Goal: Communication & Community: Answer question/provide support

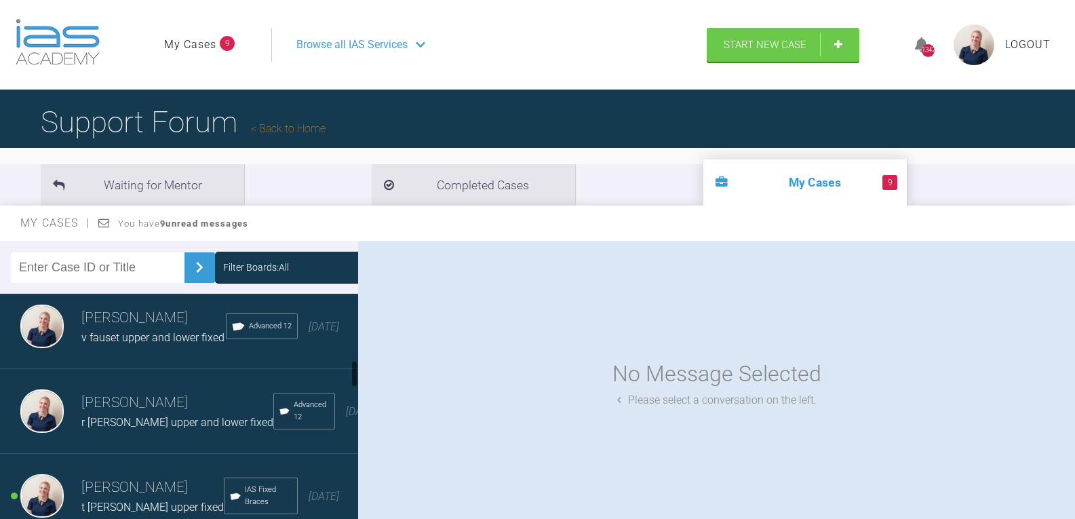
scroll to position [543, 0]
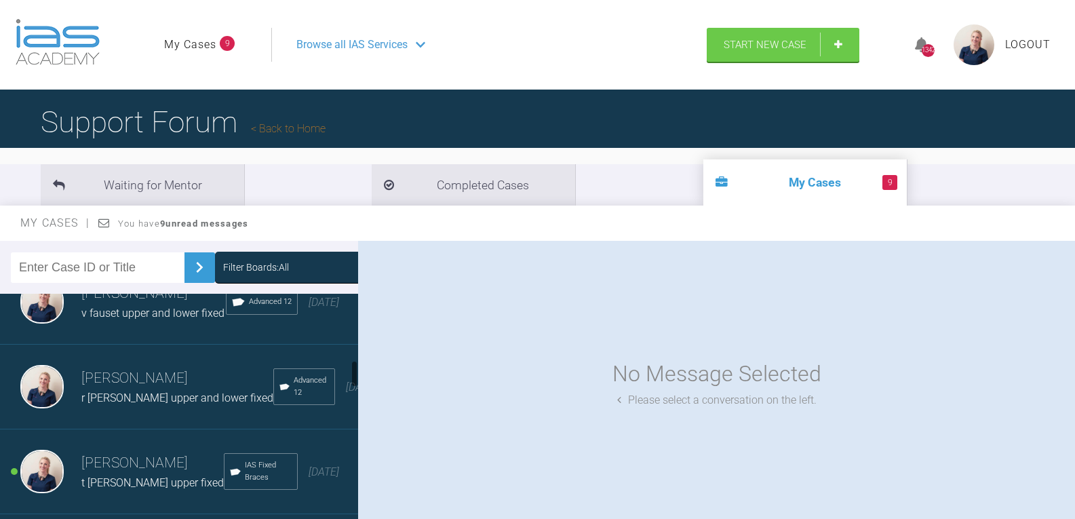
click at [254, 250] on div "Filter Boards: All" at bounding box center [179, 267] width 358 height 53
click at [254, 261] on div "Filter Boards: All" at bounding box center [256, 267] width 66 height 15
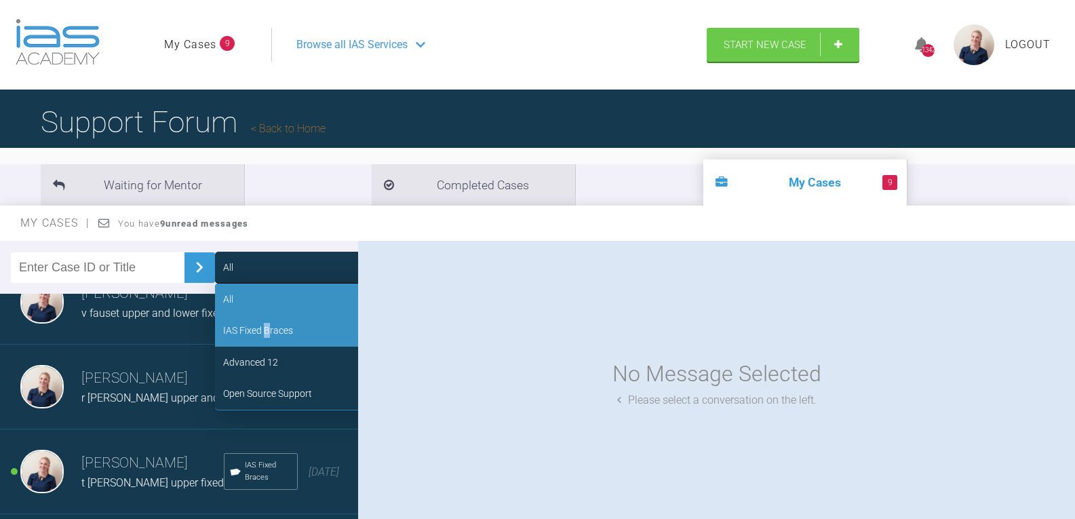
click at [260, 328] on div "IAS Fixed Braces" at bounding box center [258, 330] width 70 height 15
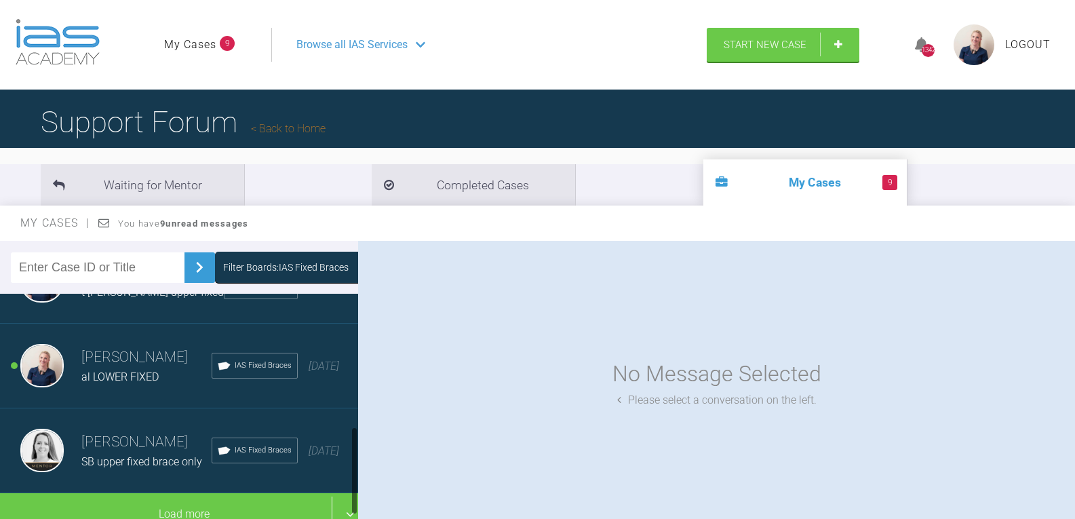
scroll to position [330, 0]
click at [234, 266] on div "Filter Boards: IAS Fixed Braces" at bounding box center [286, 267] width 126 height 15
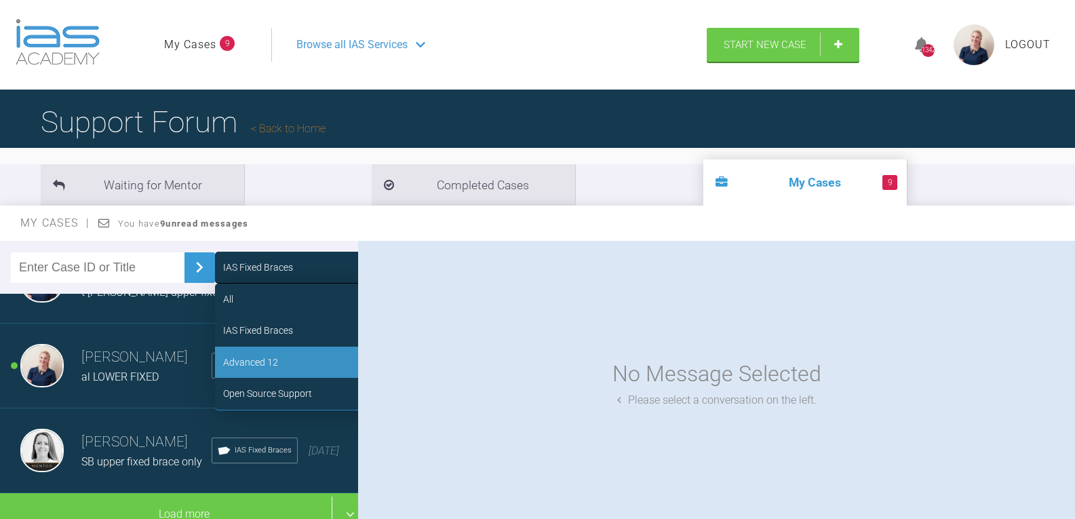
click at [244, 360] on div "Advanced 12" at bounding box center [250, 362] width 55 height 15
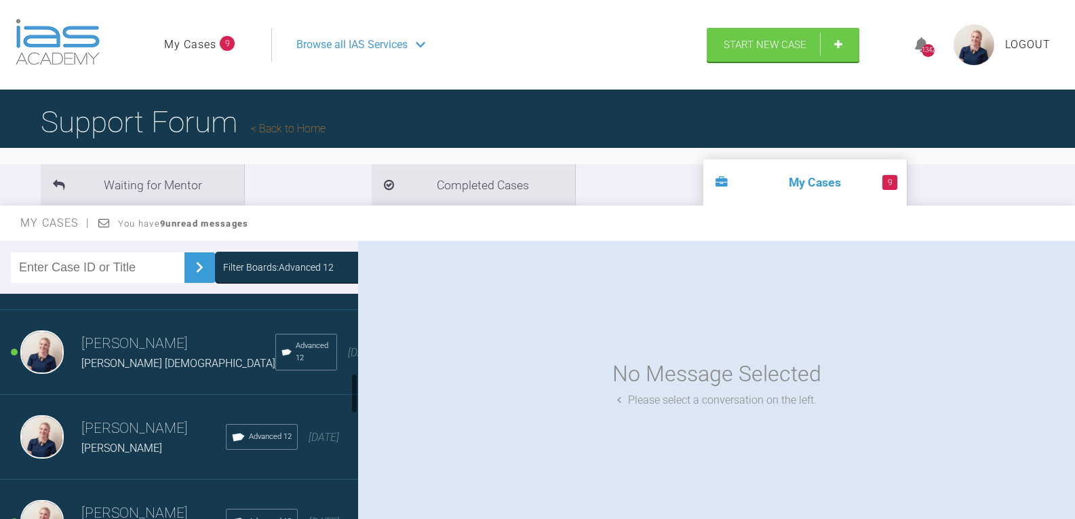
scroll to position [432, 0]
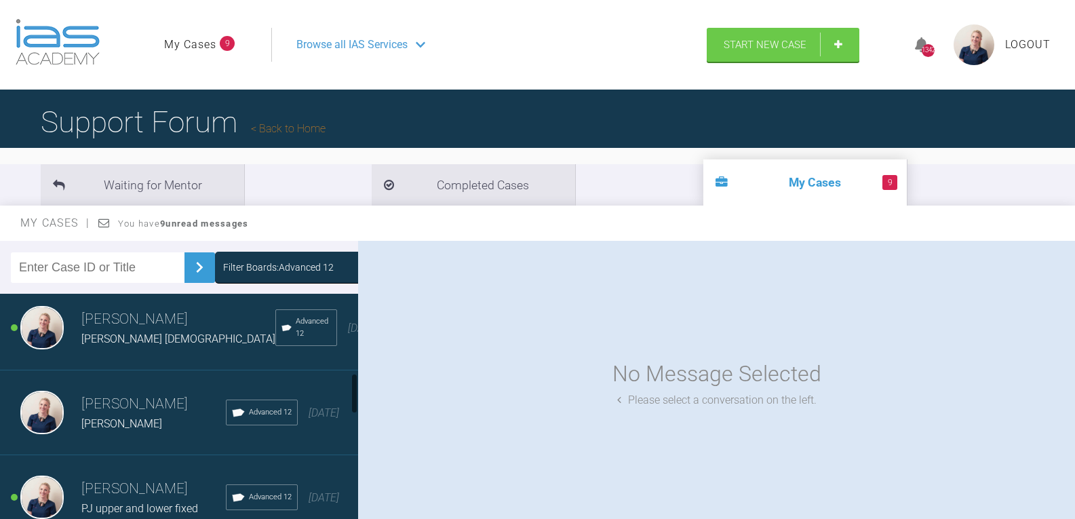
click at [120, 416] on h3 "[PERSON_NAME]" at bounding box center [153, 404] width 145 height 23
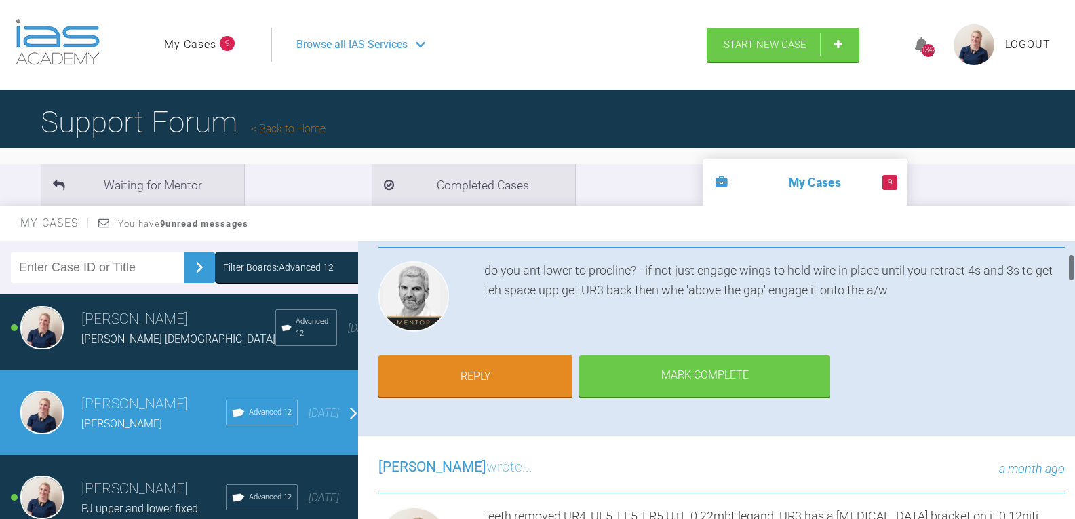
scroll to position [136, 0]
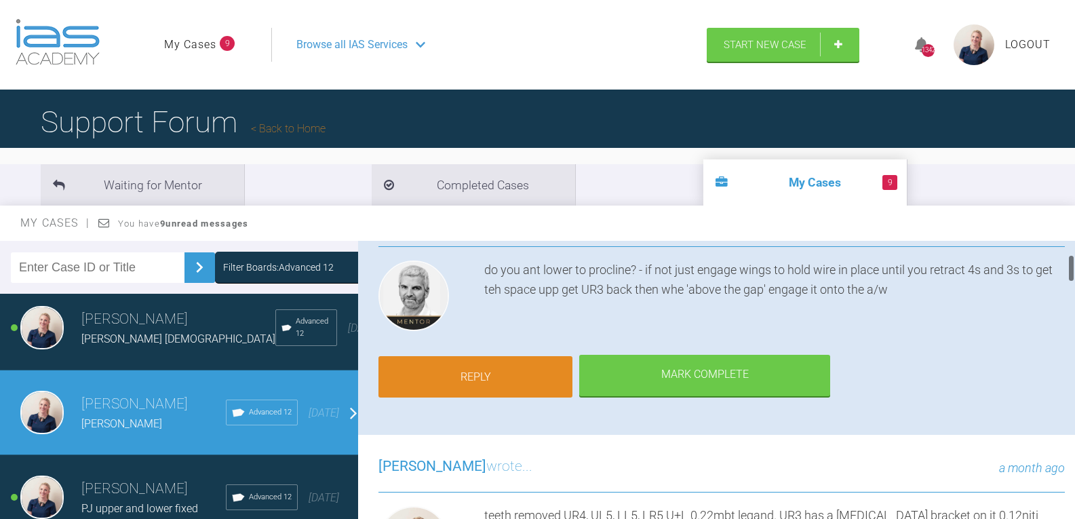
click at [520, 386] on link "Reply" at bounding box center [476, 377] width 194 height 42
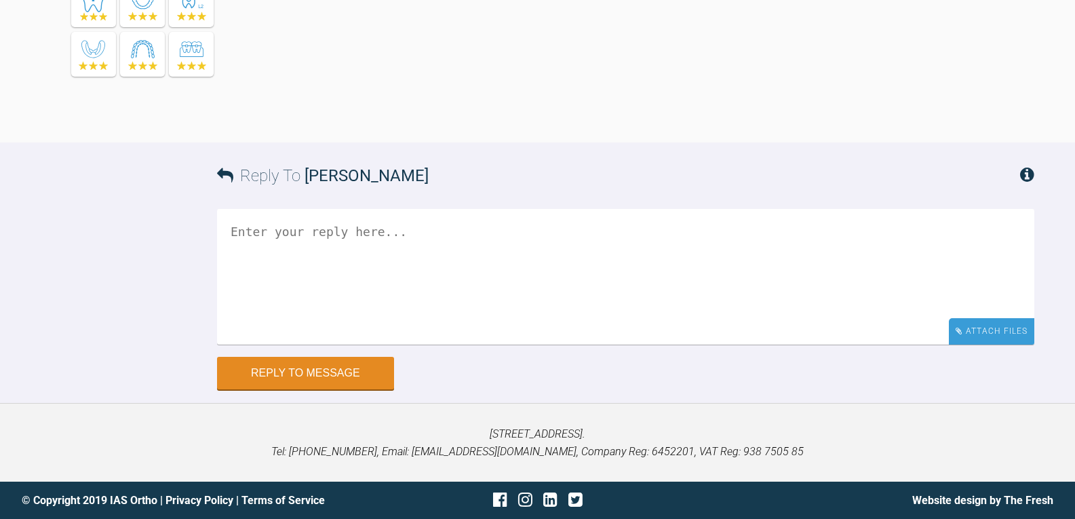
click at [995, 330] on div "Attach Files" at bounding box center [991, 331] width 85 height 26
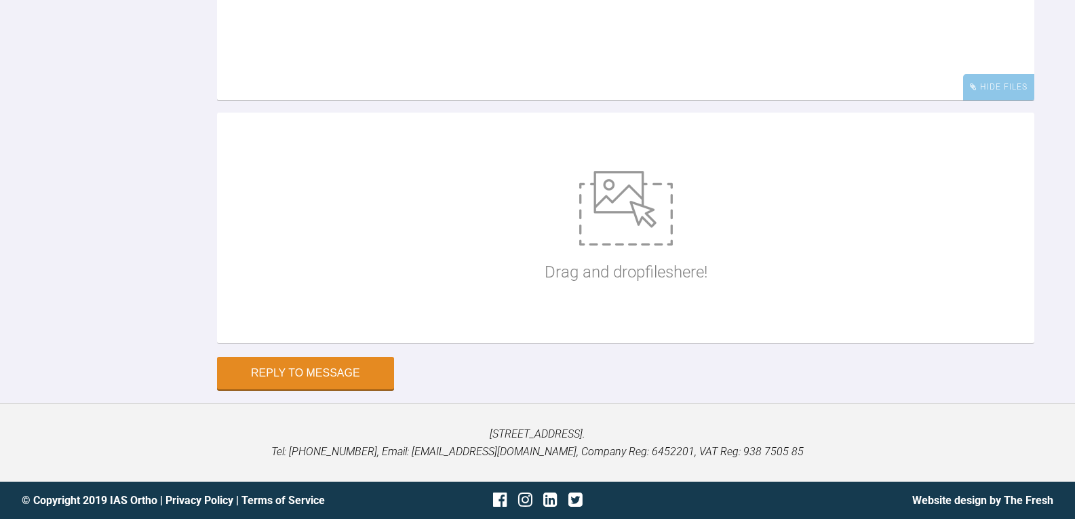
scroll to position [4916, 0]
click at [614, 246] on img at bounding box center [626, 208] width 94 height 75
click at [583, 246] on img at bounding box center [626, 208] width 94 height 75
type input "C:\fakepath\cscaufe9.jpg"
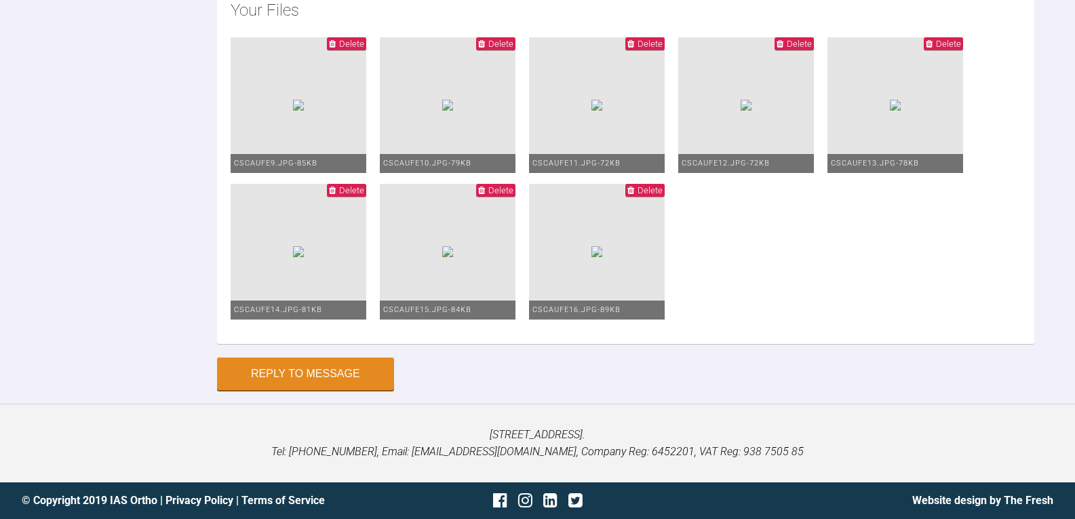
scroll to position [5188, 0]
type textarea "upper 0.16 lower 0.16 2 unit power chians 6-5 ul, ll and lr and ur5-3, long tie…"
click at [309, 391] on button "Reply to Message" at bounding box center [305, 375] width 177 height 33
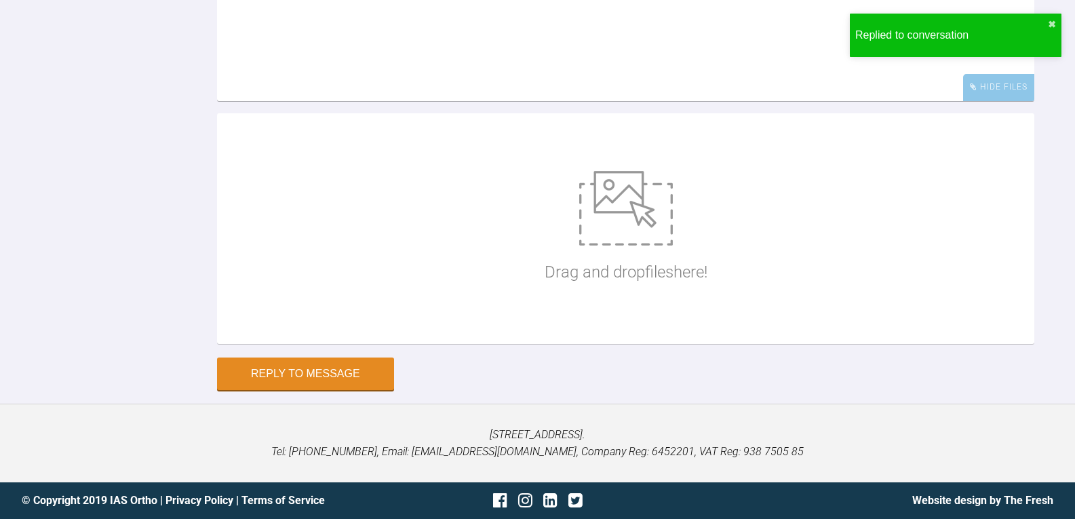
scroll to position [5134, 0]
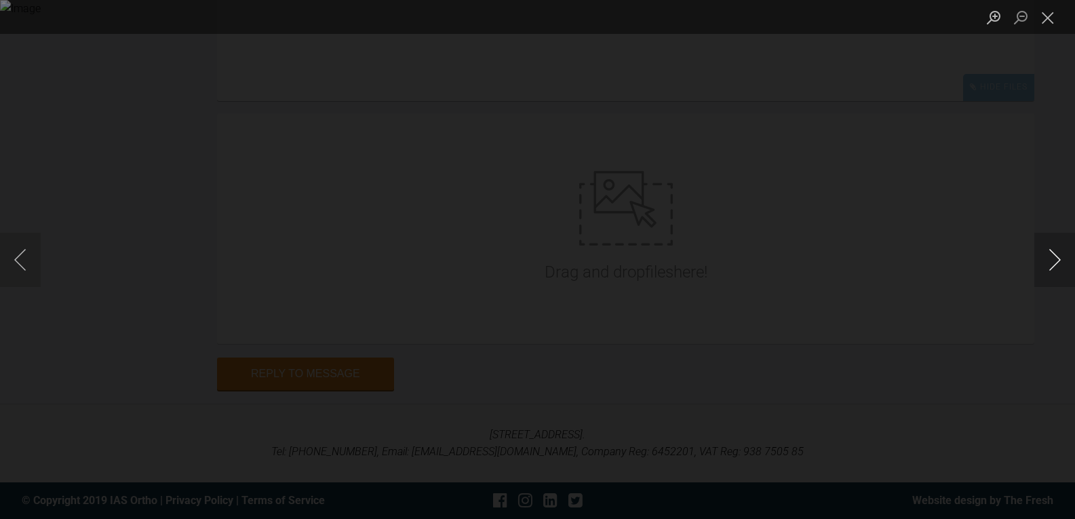
click at [1060, 263] on button "Next image" at bounding box center [1055, 260] width 41 height 54
click at [22, 250] on button "Previous image" at bounding box center [20, 260] width 41 height 54
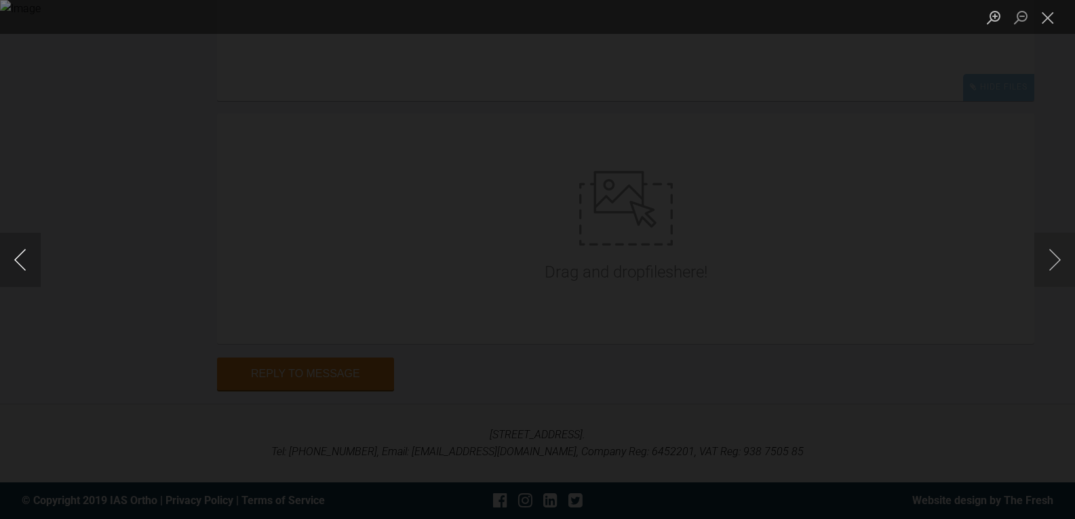
click at [22, 250] on button "Previous image" at bounding box center [20, 260] width 41 height 54
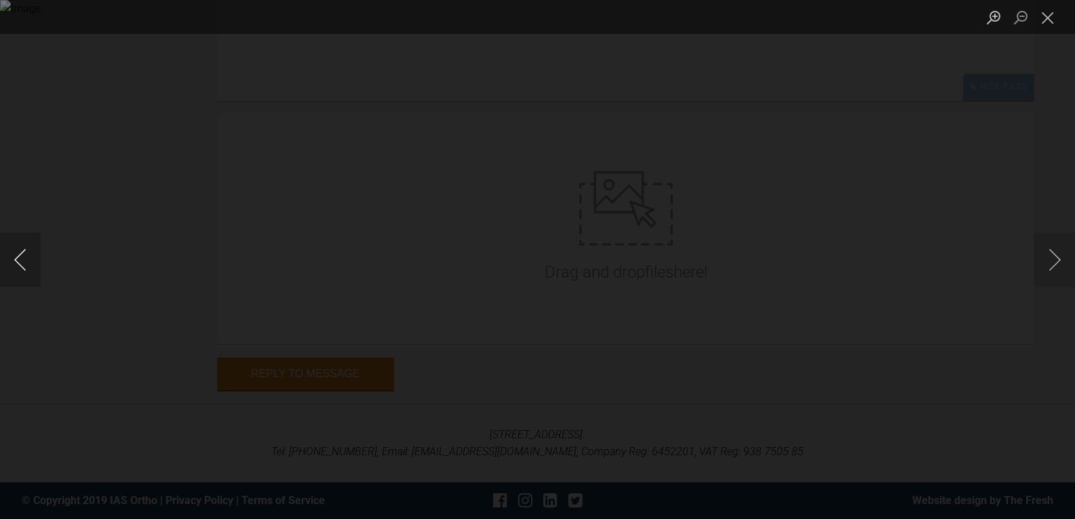
click at [22, 250] on button "Previous image" at bounding box center [20, 260] width 41 height 54
click at [1047, 23] on button "Close lightbox" at bounding box center [1048, 17] width 27 height 24
